Goal: Task Accomplishment & Management: Complete application form

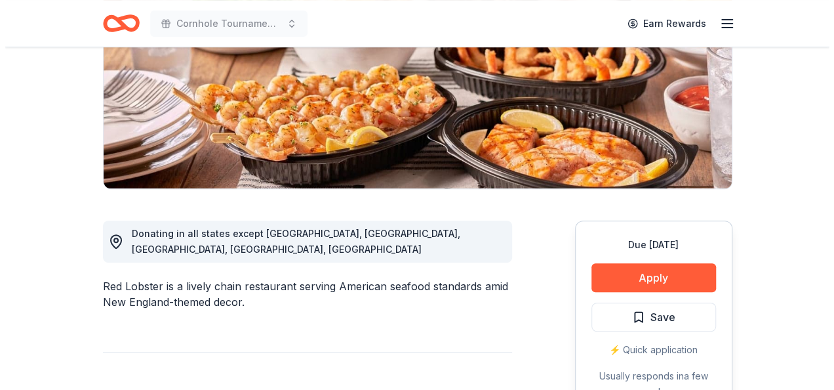
scroll to position [218, 0]
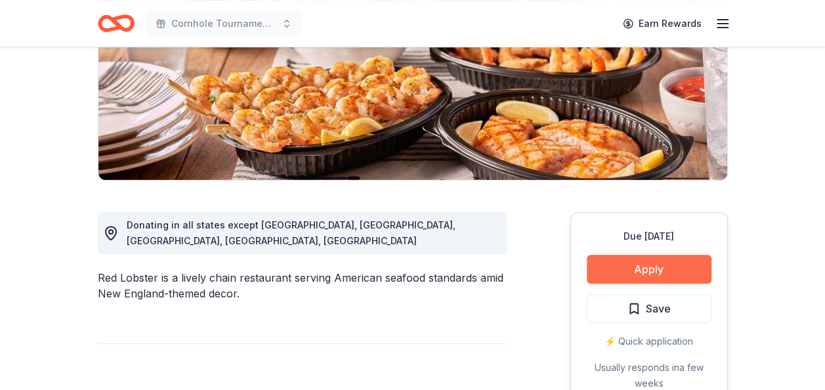
click at [677, 270] on button "Apply" at bounding box center [648, 269] width 125 height 29
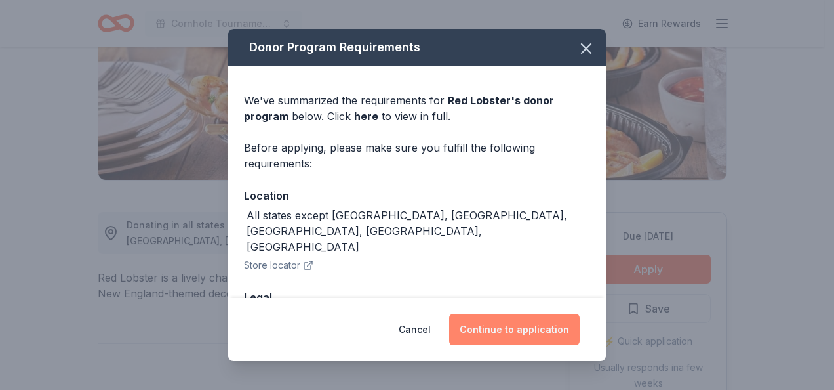
click at [528, 328] on button "Continue to application" at bounding box center [514, 329] width 131 height 31
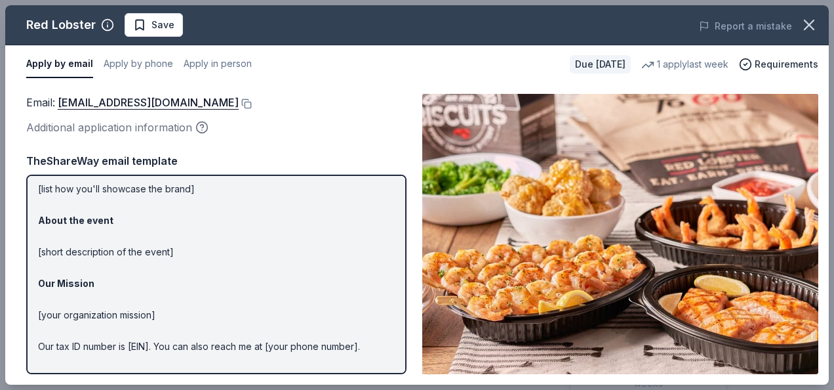
scroll to position [171, 0]
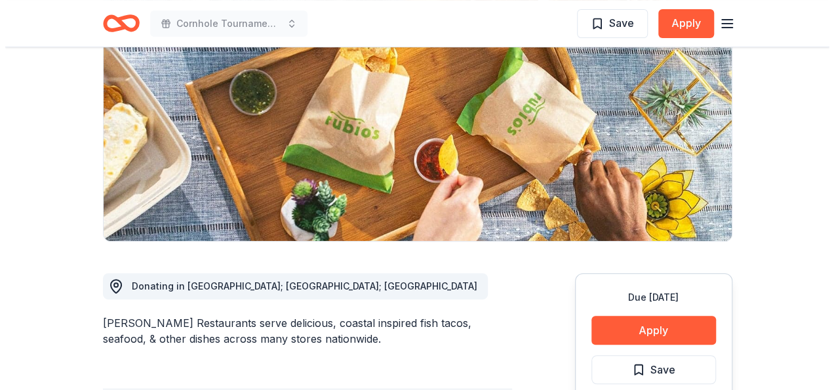
scroll to position [192, 0]
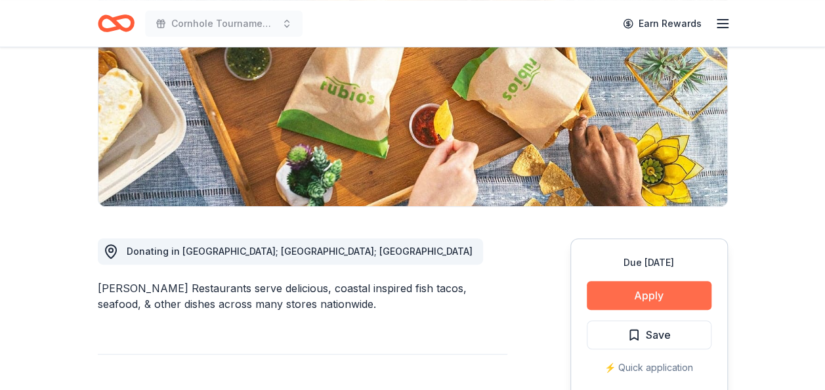
click at [680, 294] on button "Apply" at bounding box center [648, 295] width 125 height 29
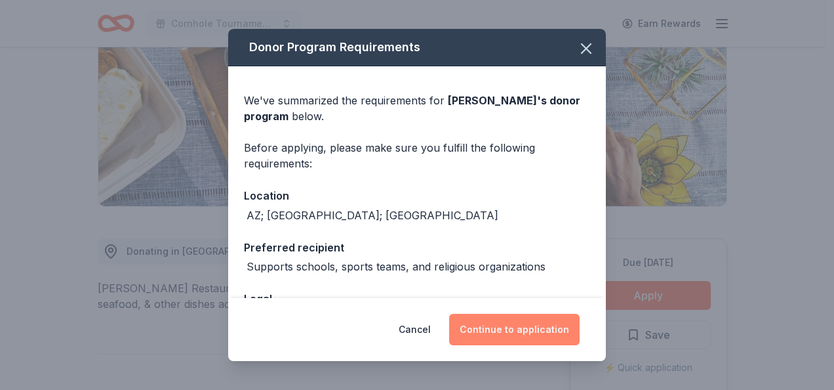
click at [488, 329] on button "Continue to application" at bounding box center [514, 329] width 131 height 31
